Goal: Task Accomplishment & Management: Use online tool/utility

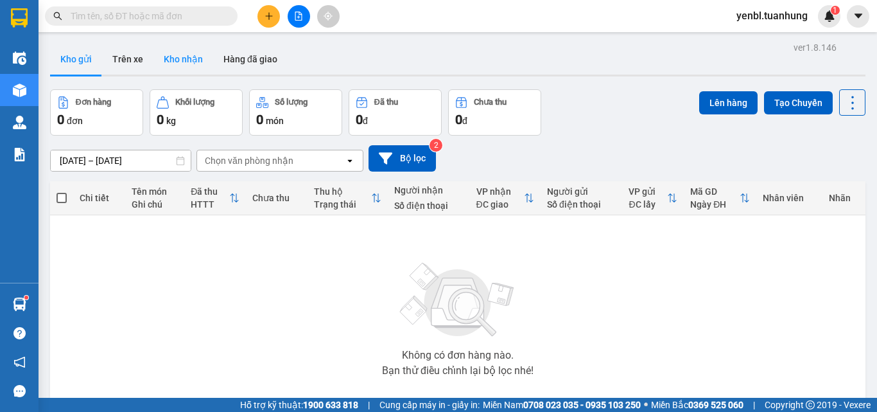
click at [175, 51] on button "Kho nhận" at bounding box center [184, 59] width 60 height 31
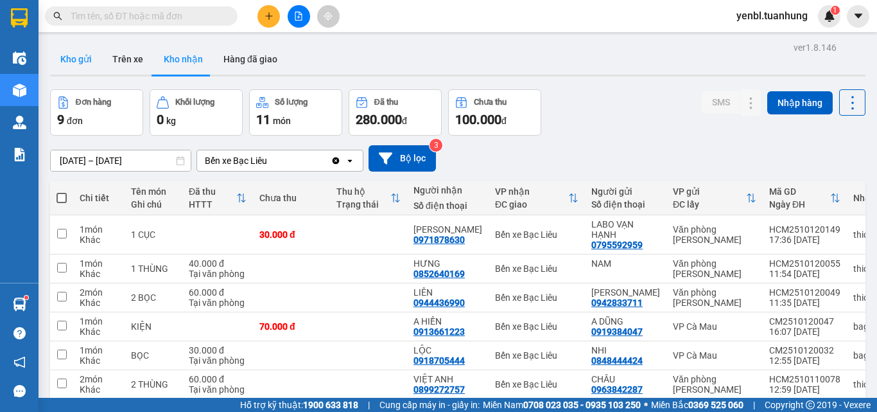
click at [76, 57] on button "Kho gửi" at bounding box center [76, 59] width 52 height 31
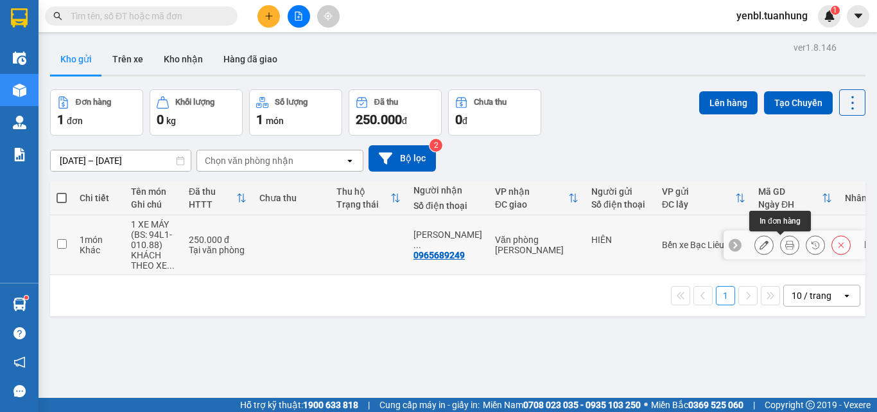
click at [781, 240] on button at bounding box center [790, 245] width 18 height 22
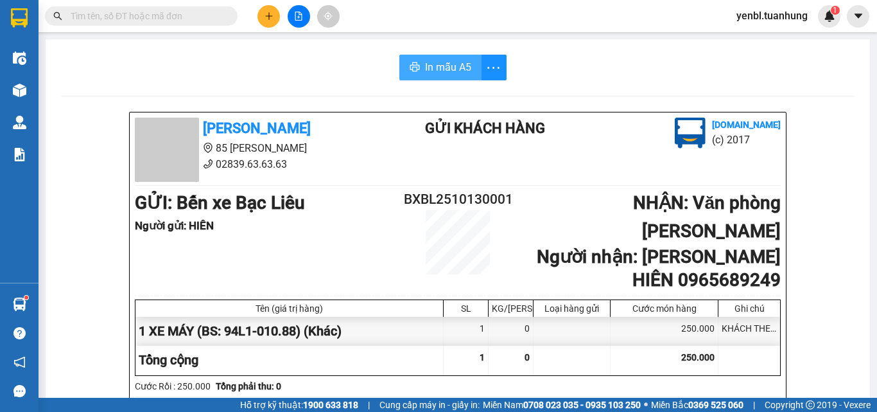
click at [440, 64] on span "In mẫu A5" at bounding box center [448, 67] width 46 height 16
click at [438, 71] on span "In mẫu A5" at bounding box center [448, 67] width 46 height 16
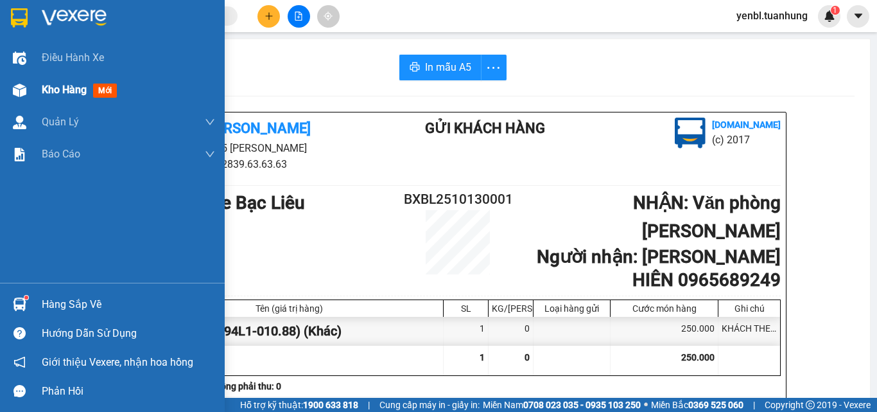
click at [49, 96] on span "Kho hàng" at bounding box center [64, 90] width 45 height 12
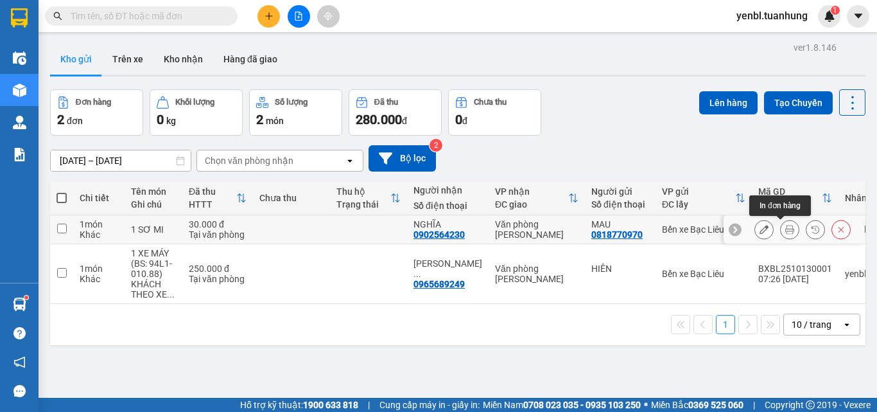
click at [786, 225] on icon at bounding box center [790, 229] width 9 height 9
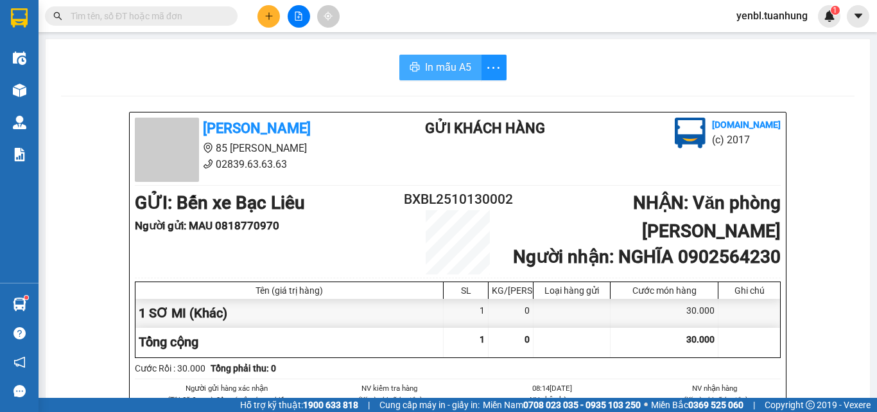
drag, startPoint x: 452, startPoint y: 71, endPoint x: 488, endPoint y: 188, distance: 121.9
click at [452, 78] on button "In mẫu A5" at bounding box center [441, 68] width 82 height 26
